Goal: Task Accomplishment & Management: Complete application form

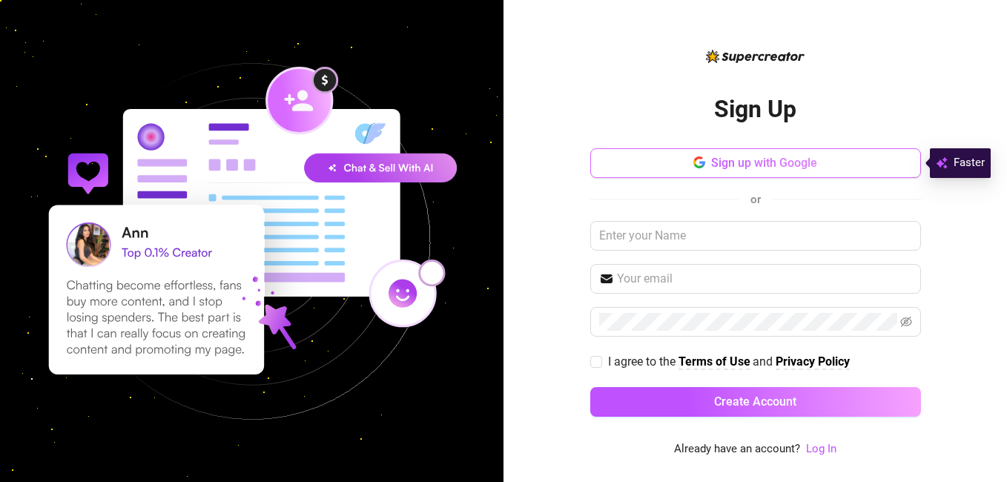
click at [698, 169] on span "button" at bounding box center [699, 163] width 12 height 14
click at [627, 171] on button "Sign up with Google" at bounding box center [755, 163] width 331 height 30
drag, startPoint x: 0, startPoint y: 0, endPoint x: 687, endPoint y: 168, distance: 706.9
click at [687, 168] on button "Sign up with Google" at bounding box center [755, 163] width 331 height 30
click at [667, 277] on input "text" at bounding box center [764, 279] width 295 height 18
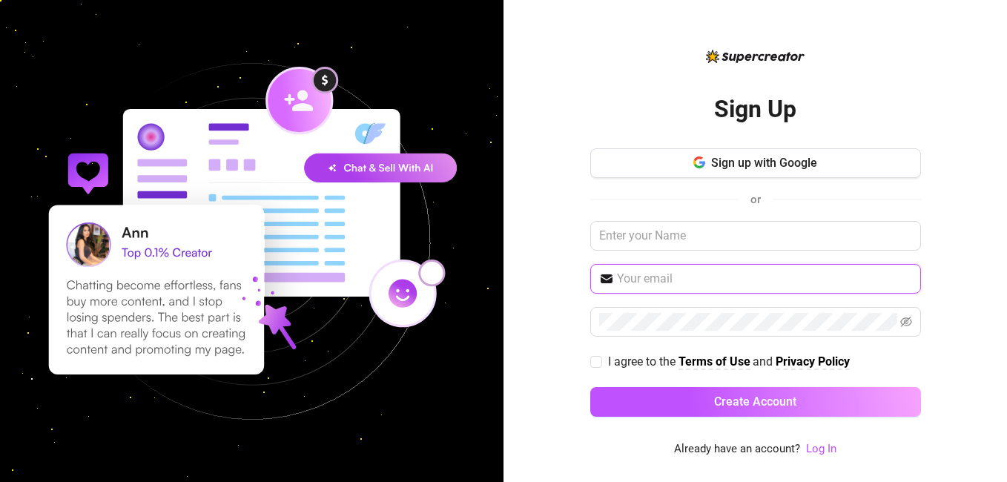
type input "[EMAIL_ADDRESS][DOMAIN_NAME]"
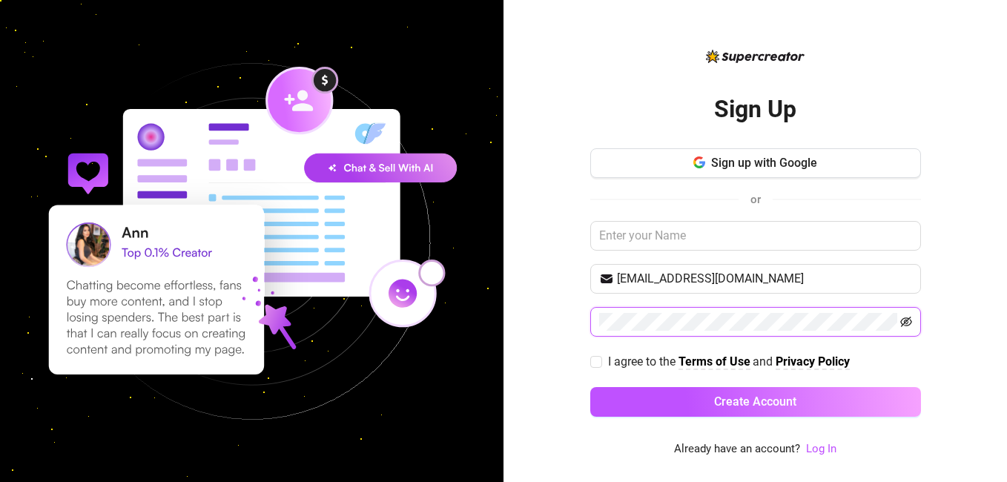
click at [904, 323] on icon "eye-invisible" at bounding box center [906, 322] width 12 height 10
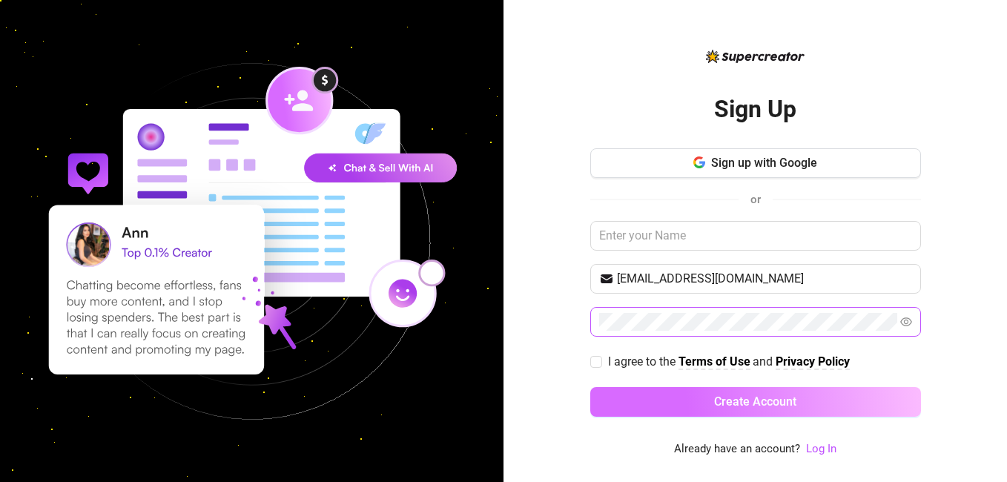
click at [654, 410] on button "Create Account" at bounding box center [755, 402] width 331 height 30
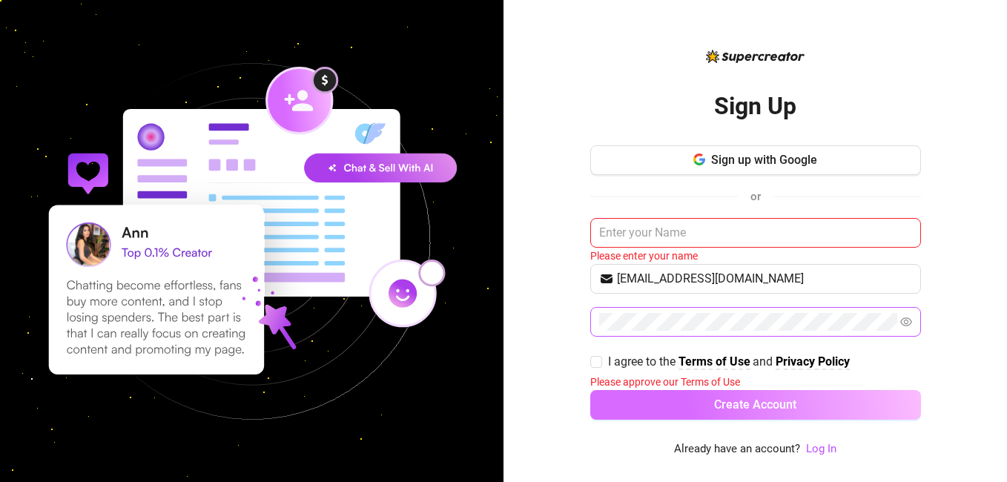
click at [675, 403] on button "Create Account" at bounding box center [755, 405] width 331 height 30
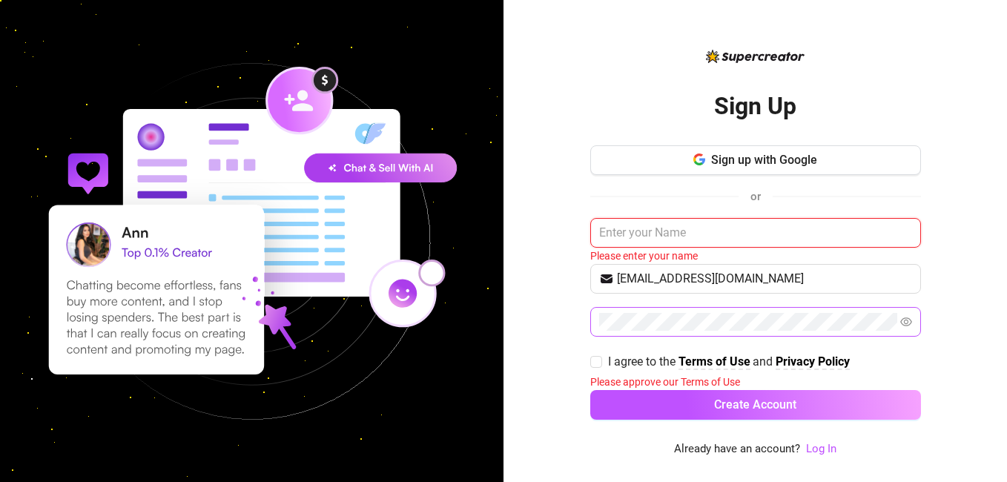
click at [624, 237] on input "text" at bounding box center [755, 233] width 331 height 30
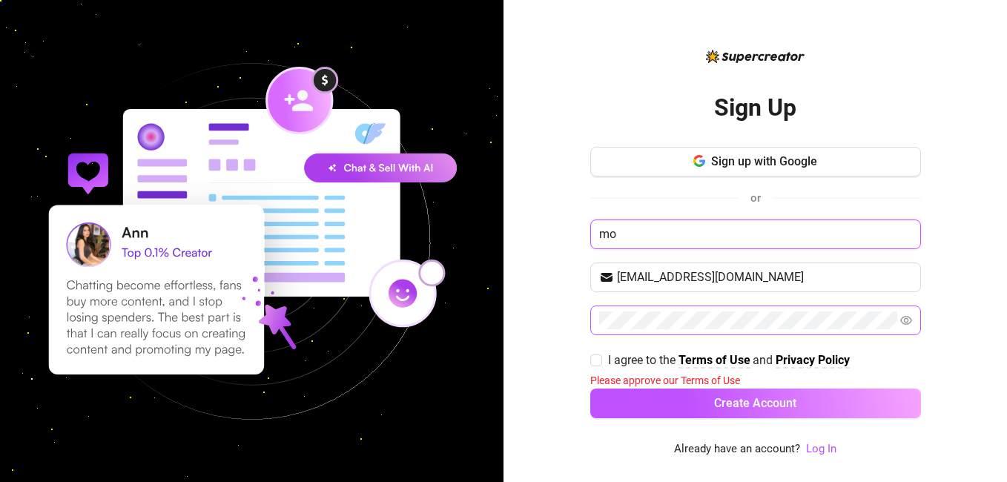
type input "m"
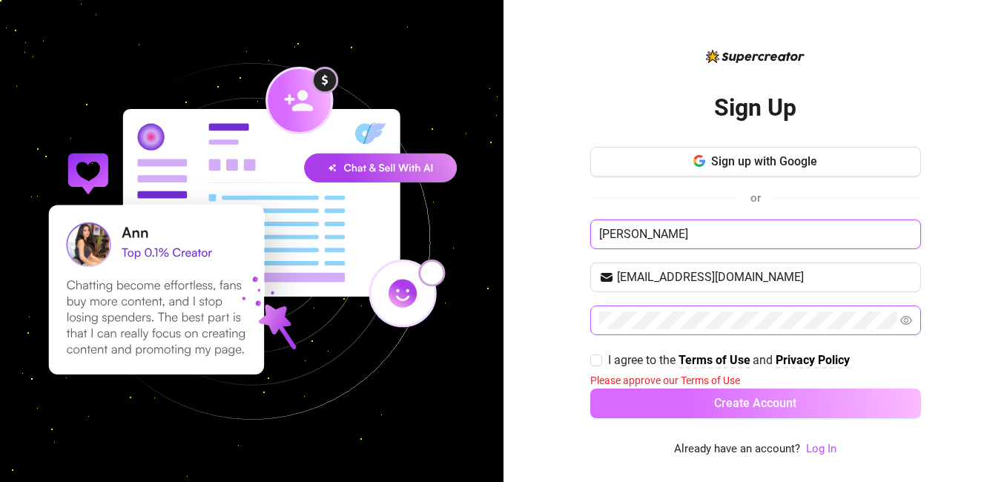
type input "[PERSON_NAME]"
click at [641, 397] on button "Create Account" at bounding box center [755, 404] width 331 height 30
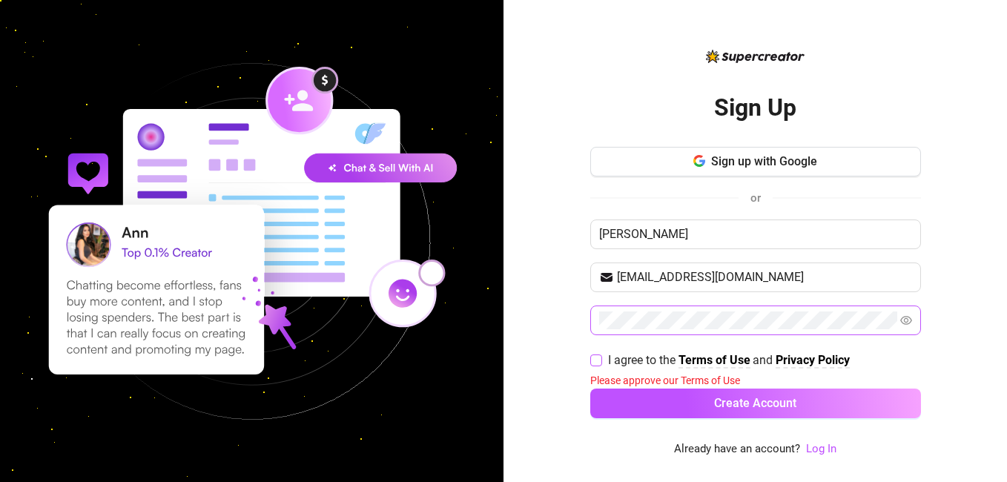
click at [592, 357] on input "I agree to the Terms of Use and Privacy Policy" at bounding box center [595, 359] width 10 height 10
checkbox input "true"
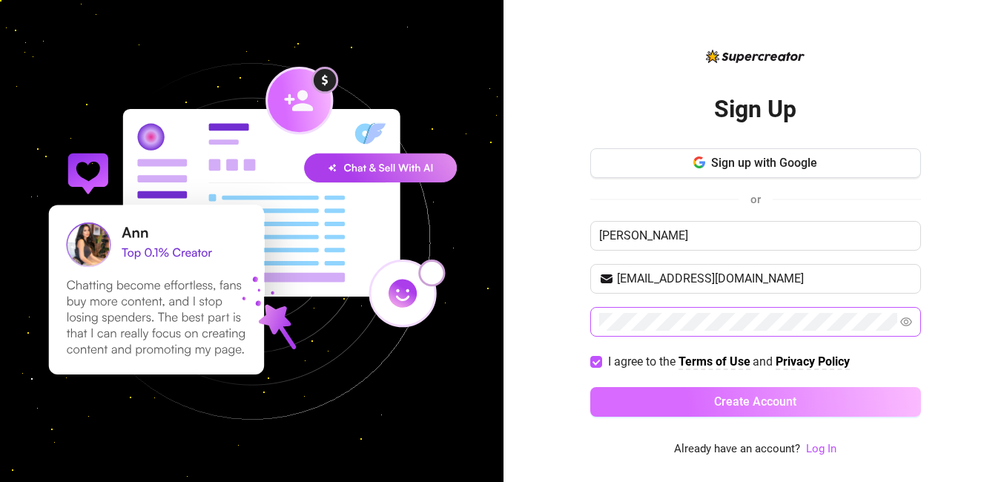
click at [660, 403] on button "Create Account" at bounding box center [755, 402] width 331 height 30
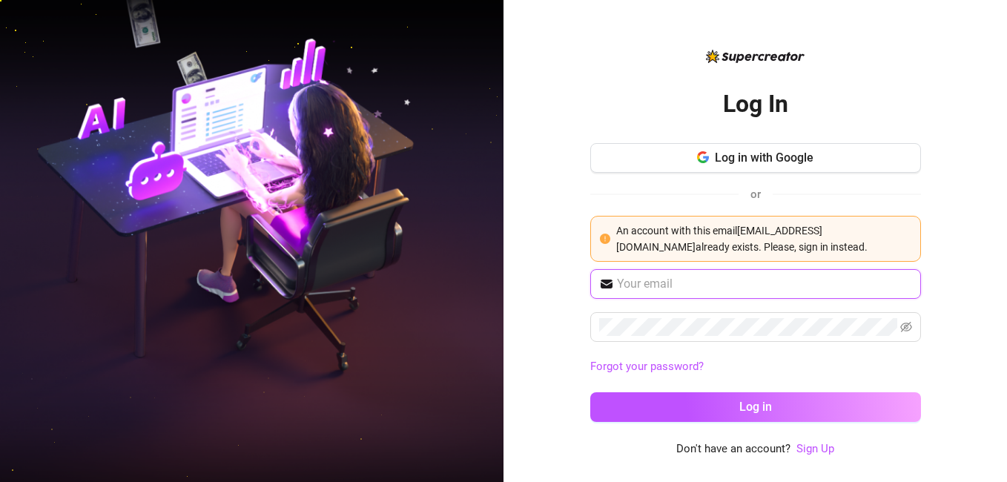
click at [636, 291] on input "text" at bounding box center [764, 284] width 295 height 18
type input "[EMAIL_ADDRESS][DOMAIN_NAME]"
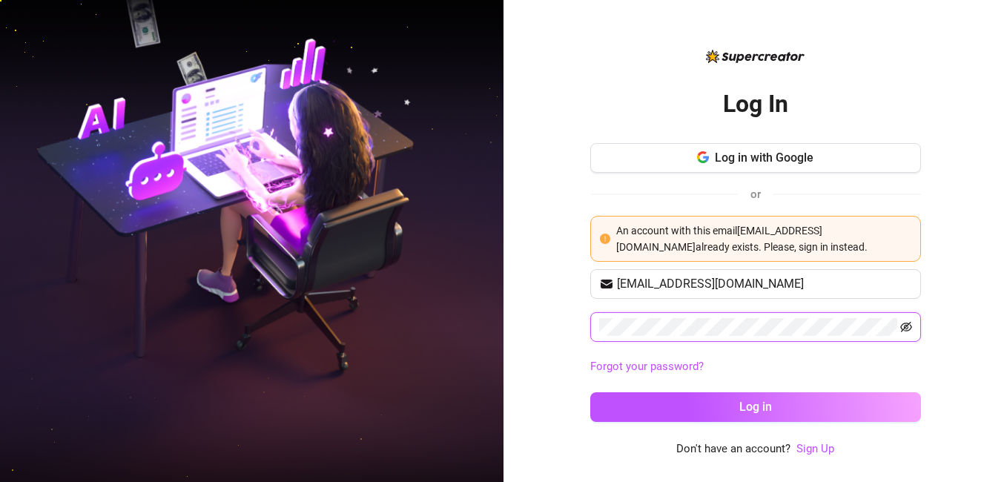
click at [907, 325] on icon "eye-invisible" at bounding box center [906, 327] width 12 height 10
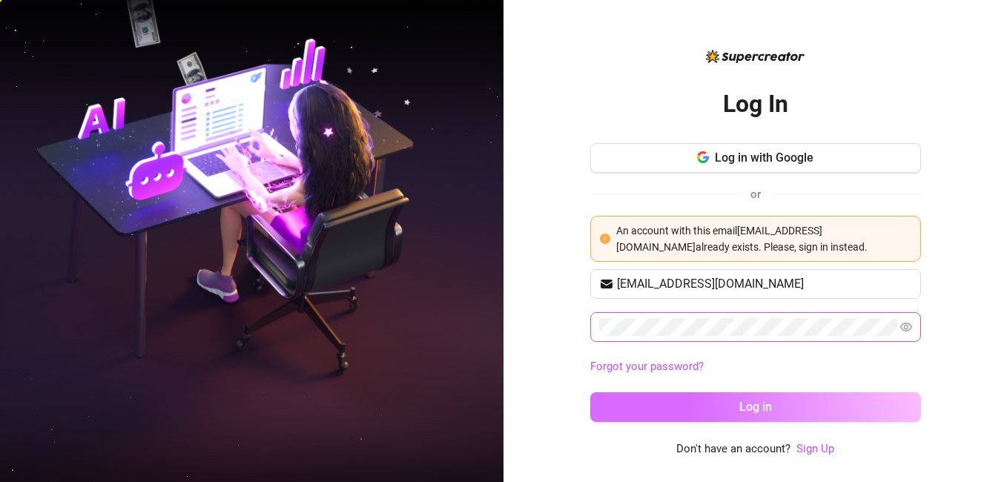
click at [649, 415] on button "Log in" at bounding box center [755, 407] width 331 height 30
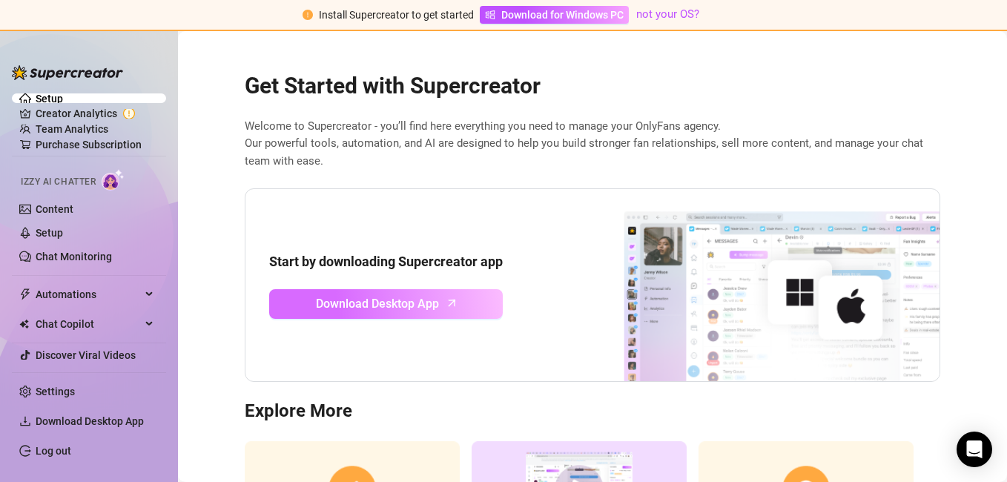
click at [346, 309] on span "Download Desktop App" at bounding box center [377, 303] width 123 height 19
